Goal: Transaction & Acquisition: Purchase product/service

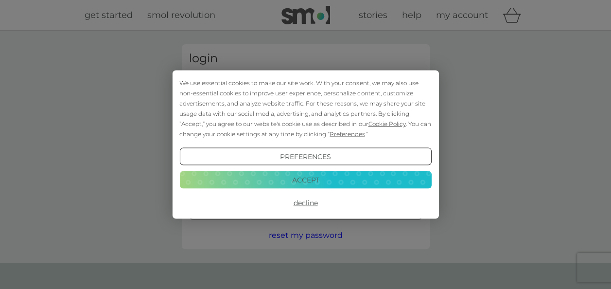
click at [292, 35] on div "We use essential cookies to make our site work. With your consent, we may also …" at bounding box center [305, 144] width 611 height 289
click at [289, 175] on button "Accept" at bounding box center [305, 180] width 252 height 18
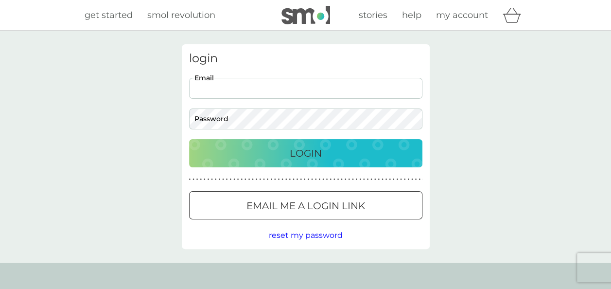
click at [283, 85] on input "Email" at bounding box center [305, 88] width 233 height 21
type input "[EMAIL_ADDRESS][DOMAIN_NAME]"
click at [310, 155] on p "Login" at bounding box center [306, 153] width 32 height 16
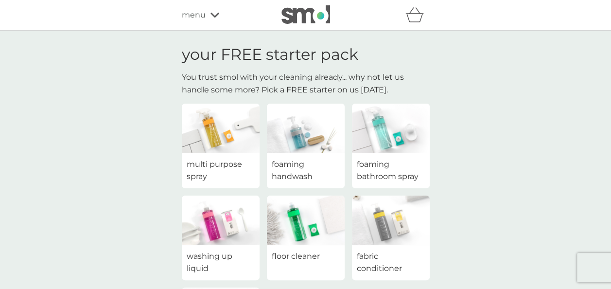
click at [371, 263] on span "fabric conditioner" at bounding box center [391, 262] width 68 height 25
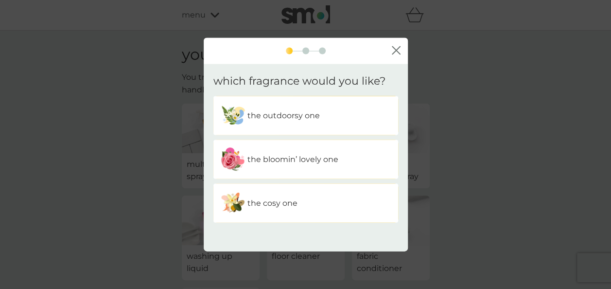
click at [307, 158] on p "the bloomin’ lovely one" at bounding box center [293, 159] width 91 height 13
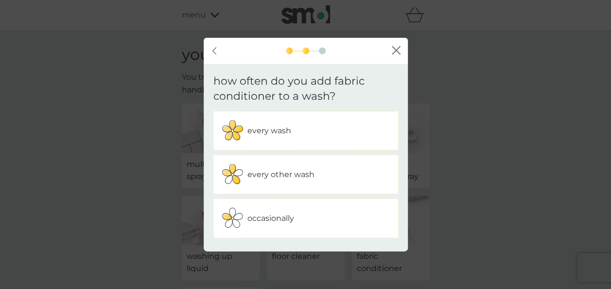
click at [279, 123] on div "every wash" at bounding box center [306, 130] width 170 height 24
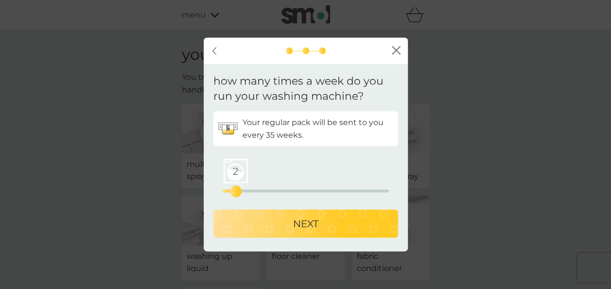
click at [238, 191] on div "2 0 12.5 25" at bounding box center [306, 190] width 166 height 3
click at [242, 190] on div "3 0 12.5 25" at bounding box center [306, 190] width 166 height 3
click at [250, 190] on div "4 0 12.5 25" at bounding box center [306, 190] width 166 height 3
click at [242, 190] on div "3 0 12.5 25" at bounding box center [306, 190] width 166 height 3
click at [248, 189] on div "4" at bounding box center [249, 191] width 4 height 4
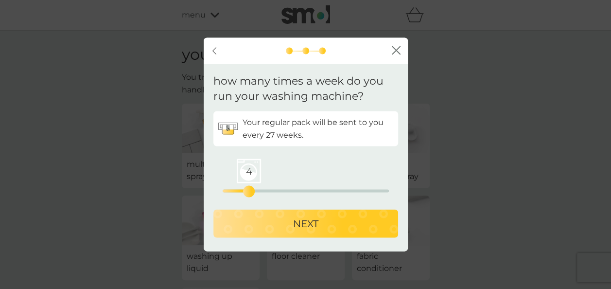
click at [303, 223] on p "NEXT" at bounding box center [305, 223] width 25 height 16
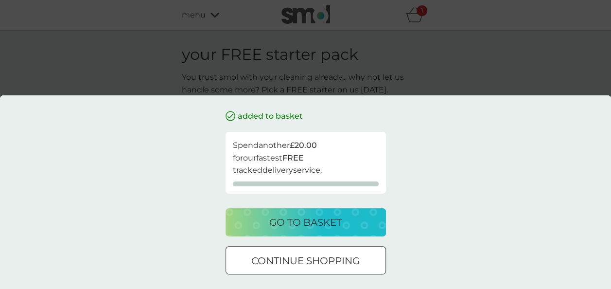
click at [303, 223] on p "go to basket" at bounding box center [305, 222] width 72 height 16
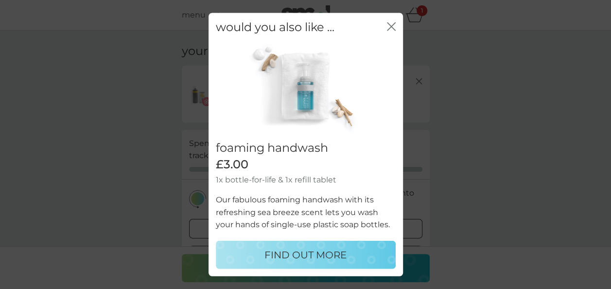
click at [389, 27] on icon "close" at bounding box center [391, 26] width 9 height 9
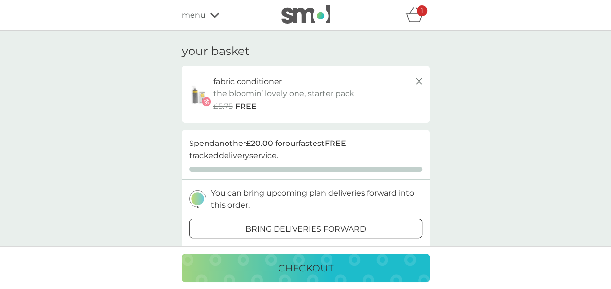
scroll to position [252, 0]
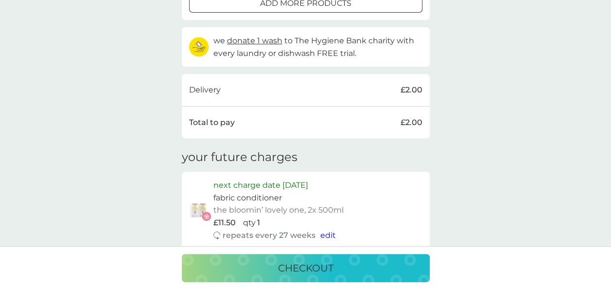
click at [327, 235] on span "edit" at bounding box center [328, 235] width 16 height 9
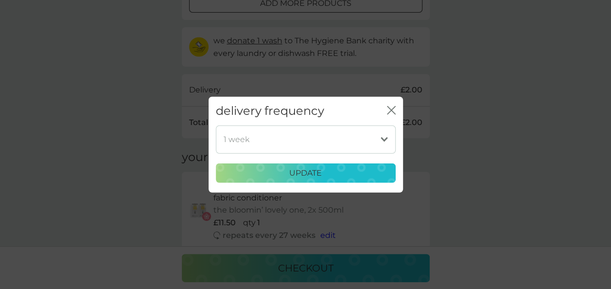
click at [392, 109] on icon "close" at bounding box center [393, 110] width 4 height 8
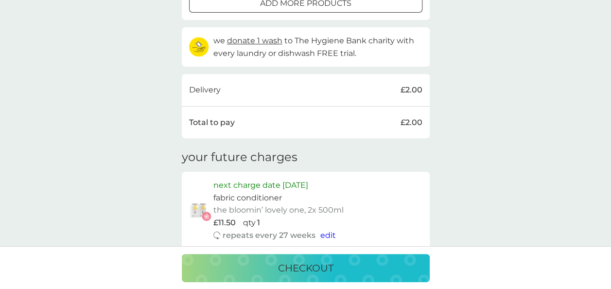
click at [304, 265] on p "checkout" at bounding box center [305, 268] width 55 height 16
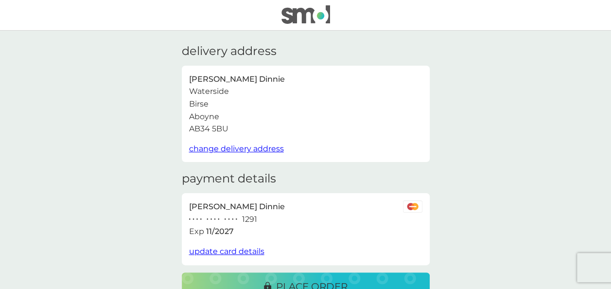
scroll to position [252, 0]
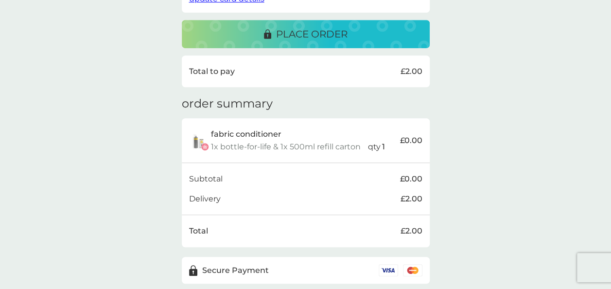
click at [281, 33] on p "place order" at bounding box center [311, 34] width 71 height 16
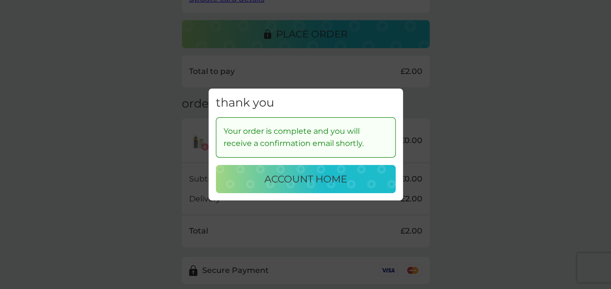
click at [321, 178] on p "account home" at bounding box center [306, 179] width 83 height 16
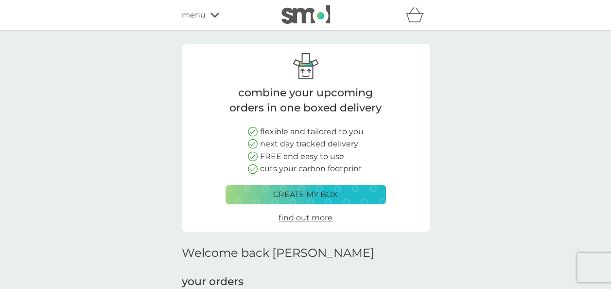
click at [295, 219] on span "find out more" at bounding box center [306, 217] width 54 height 9
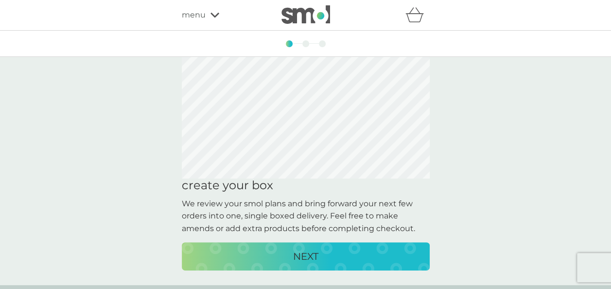
scroll to position [214, 0]
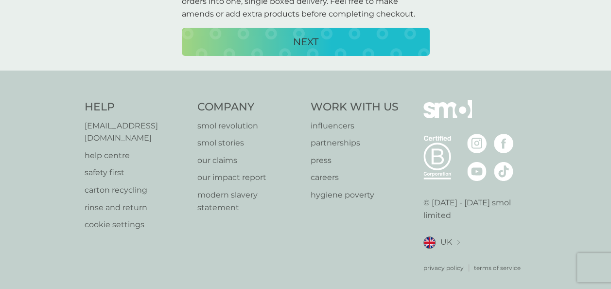
click at [290, 37] on div "NEXT" at bounding box center [306, 42] width 229 height 16
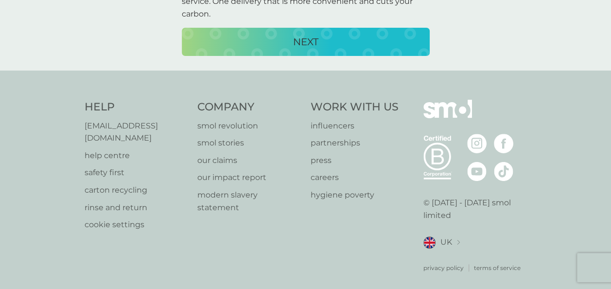
scroll to position [0, 0]
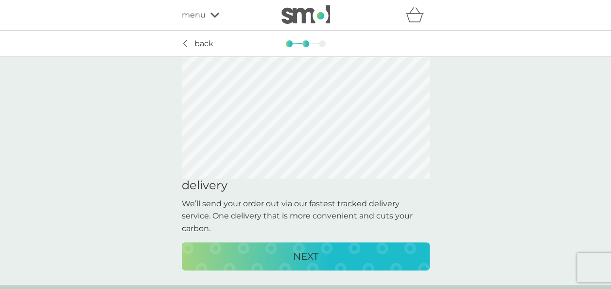
click at [306, 251] on p "NEXT" at bounding box center [305, 256] width 25 height 16
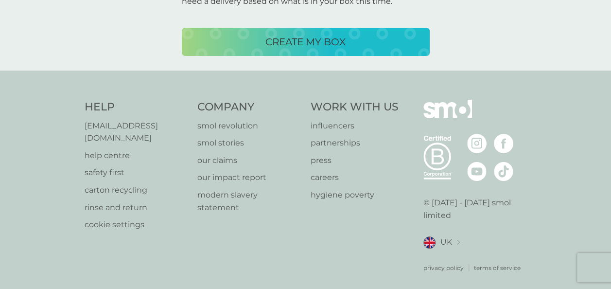
click at [292, 43] on p "CREATE MY BOX" at bounding box center [306, 42] width 80 height 16
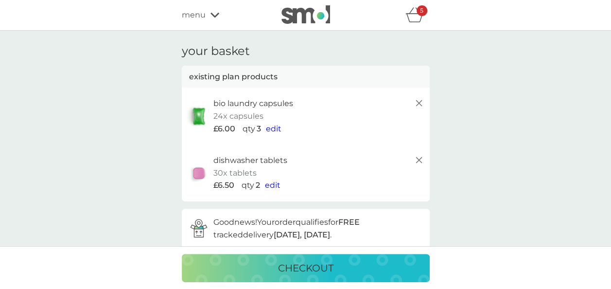
click at [212, 15] on icon at bounding box center [215, 15] width 9 height 5
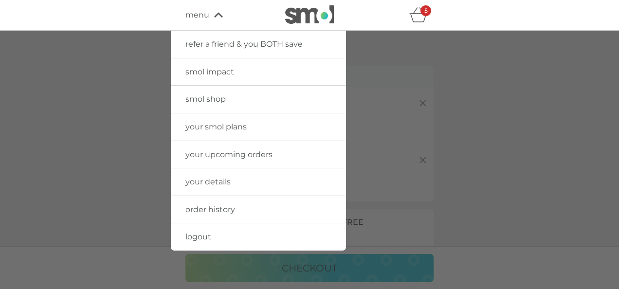
click at [423, 12] on div "5" at bounding box center [425, 10] width 11 height 11
click at [215, 13] on icon at bounding box center [218, 15] width 9 height 6
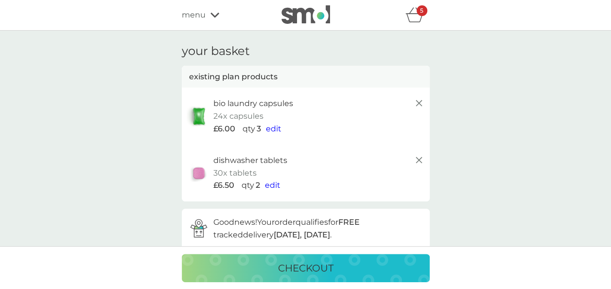
click at [418, 13] on div "5" at bounding box center [422, 10] width 11 height 11
click at [419, 15] on div "5" at bounding box center [422, 10] width 11 height 11
drag, startPoint x: 419, startPoint y: 15, endPoint x: 213, endPoint y: 14, distance: 206.2
click at [213, 14] on div "refer a friend & you BOTH save smol impact smol shop your smol plans your upcom…" at bounding box center [306, 14] width 248 height 19
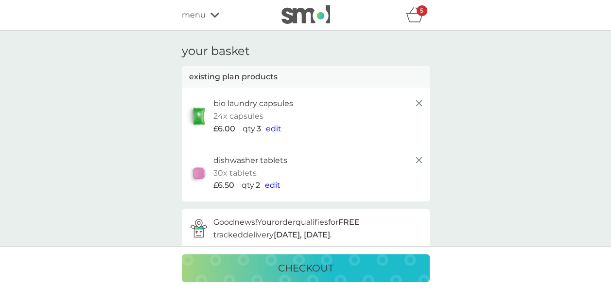
click at [417, 13] on div "5" at bounding box center [422, 10] width 11 height 11
click at [416, 105] on icon at bounding box center [419, 103] width 12 height 12
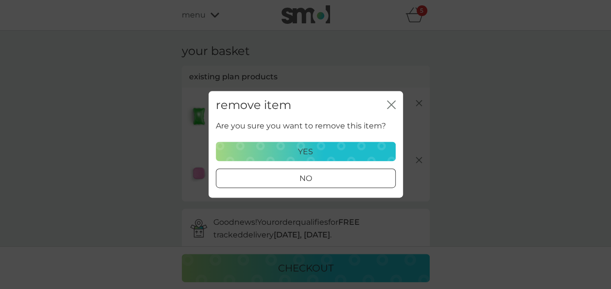
click at [388, 105] on icon "close" at bounding box center [391, 104] width 9 height 9
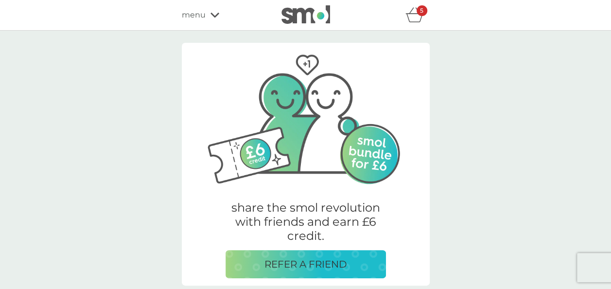
scroll to position [252, 0]
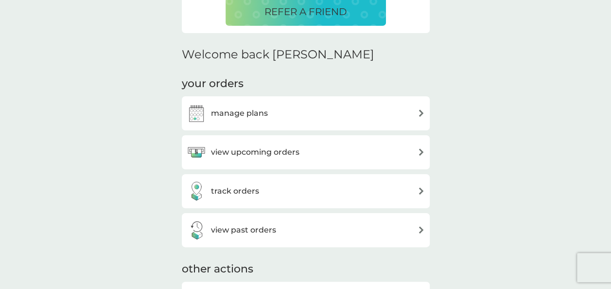
click at [256, 113] on h3 "manage plans" at bounding box center [239, 113] width 57 height 13
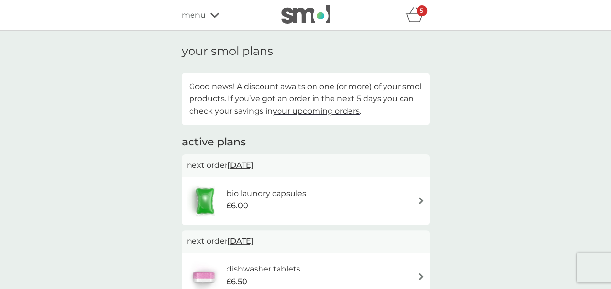
click at [417, 14] on div "5" at bounding box center [422, 10] width 11 height 11
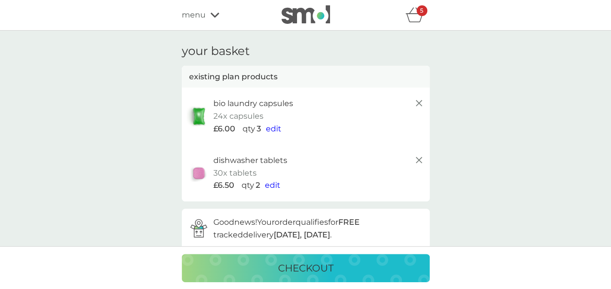
click at [421, 101] on line at bounding box center [419, 103] width 6 height 6
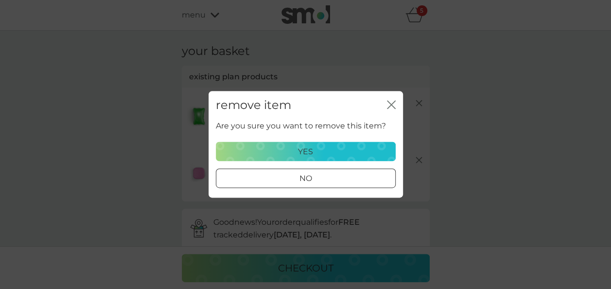
click at [327, 148] on div "yes" at bounding box center [305, 151] width 167 height 13
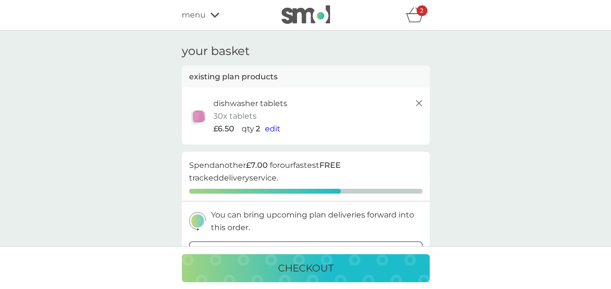
click at [414, 99] on icon at bounding box center [419, 103] width 12 height 12
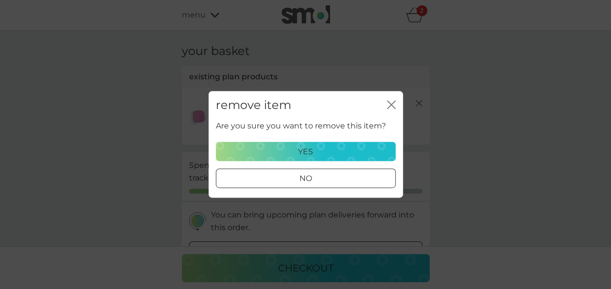
click at [340, 151] on div "yes" at bounding box center [305, 151] width 167 height 13
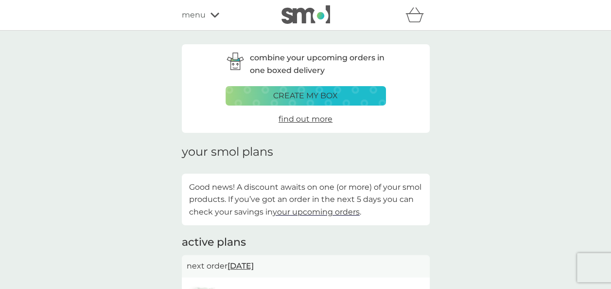
click at [215, 17] on icon at bounding box center [215, 15] width 9 height 6
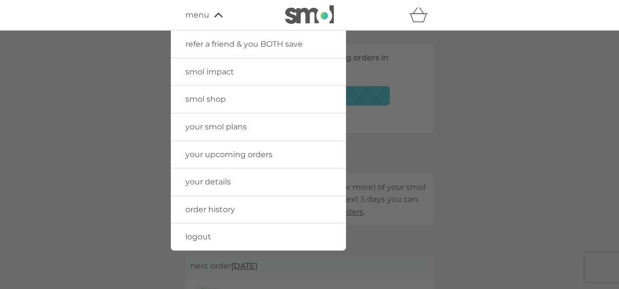
click at [218, 155] on span "your upcoming orders" at bounding box center [228, 154] width 87 height 9
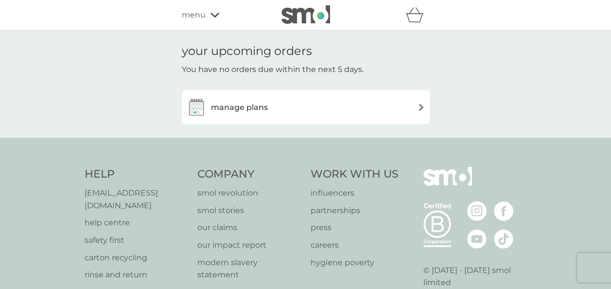
click at [244, 108] on h3 "manage plans" at bounding box center [239, 107] width 57 height 13
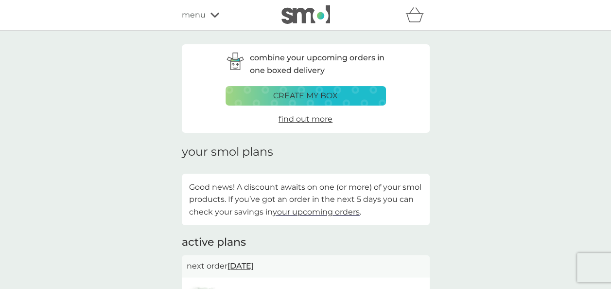
click at [326, 215] on span "your upcoming orders" at bounding box center [316, 211] width 87 height 9
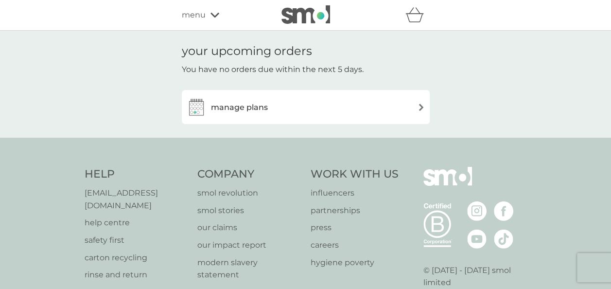
click at [238, 99] on div "manage plans" at bounding box center [227, 106] width 81 height 19
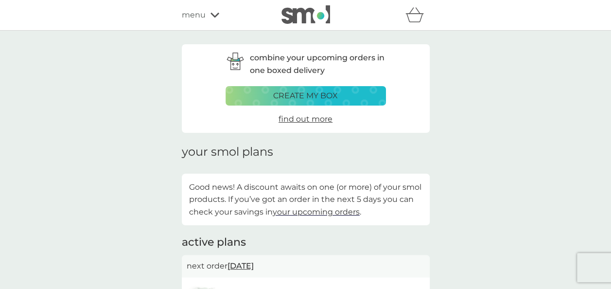
click at [212, 17] on icon at bounding box center [215, 15] width 9 height 6
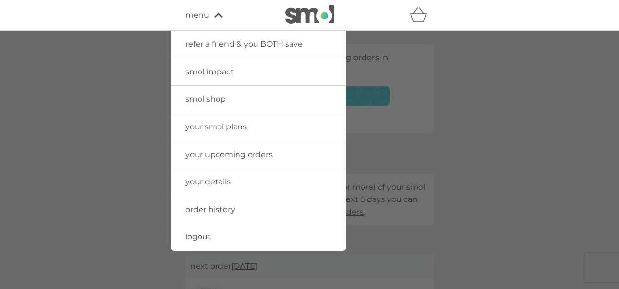
click at [201, 206] on span "order history" at bounding box center [210, 209] width 50 height 9
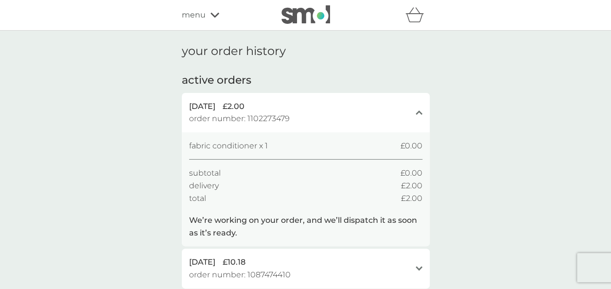
click at [208, 15] on div "menu" at bounding box center [223, 15] width 83 height 13
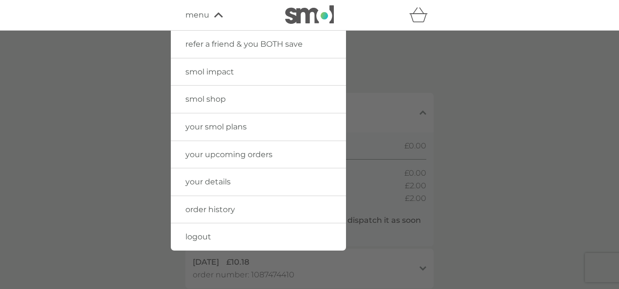
click at [196, 236] on span "logout" at bounding box center [198, 236] width 26 height 9
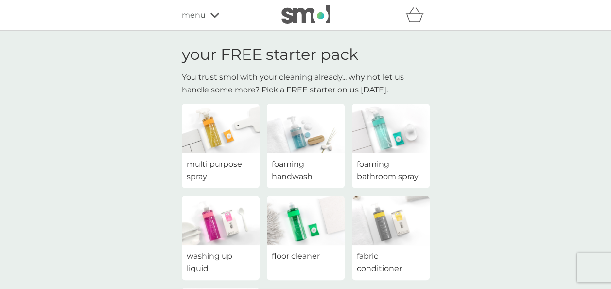
click at [380, 248] on div "fabric conditioner" at bounding box center [391, 262] width 78 height 35
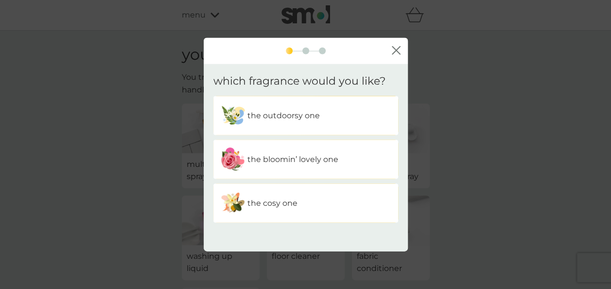
click at [321, 158] on p "the bloomin’ lovely one" at bounding box center [293, 159] width 91 height 13
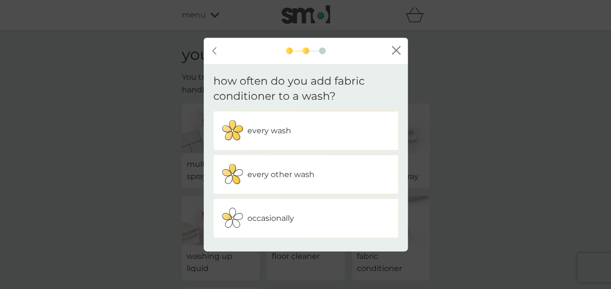
click at [274, 128] on p "every wash" at bounding box center [270, 130] width 44 height 13
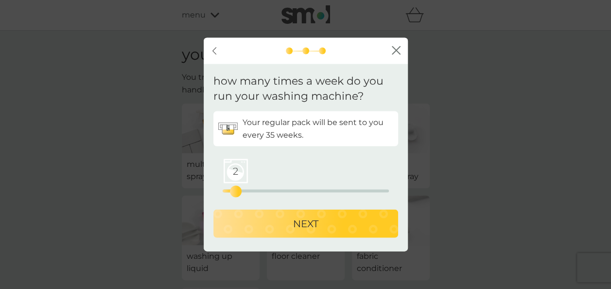
click at [238, 189] on div "2 0 12.5 25" at bounding box center [306, 190] width 166 height 3
click at [243, 190] on div "3 0 12.5 25" at bounding box center [306, 190] width 166 height 3
click at [298, 214] on button "NEXT" at bounding box center [305, 223] width 185 height 28
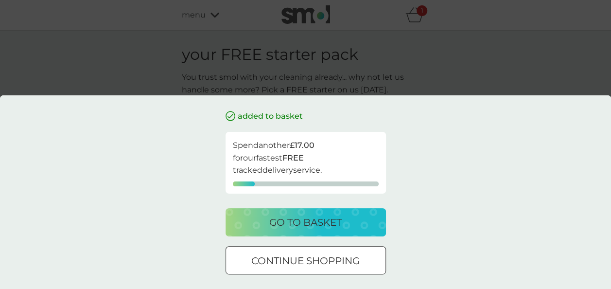
click at [302, 217] on p "go to basket" at bounding box center [305, 222] width 72 height 16
